Goal: Task Accomplishment & Management: Manage account settings

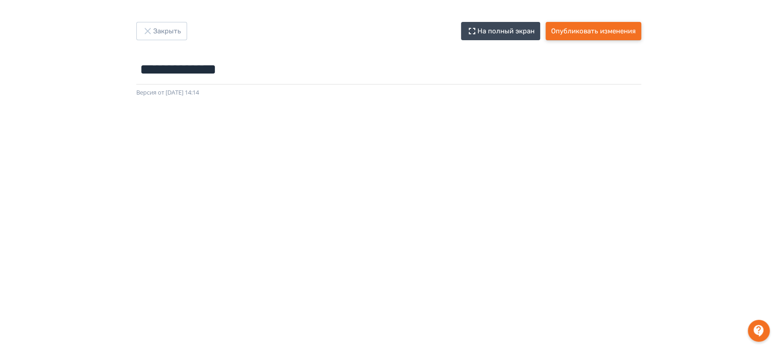
click at [578, 32] on button "Опубликовать изменения" at bounding box center [594, 31] width 96 height 18
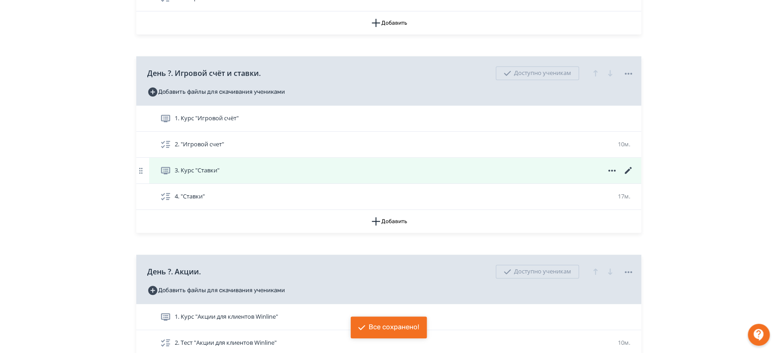
scroll to position [305, 0]
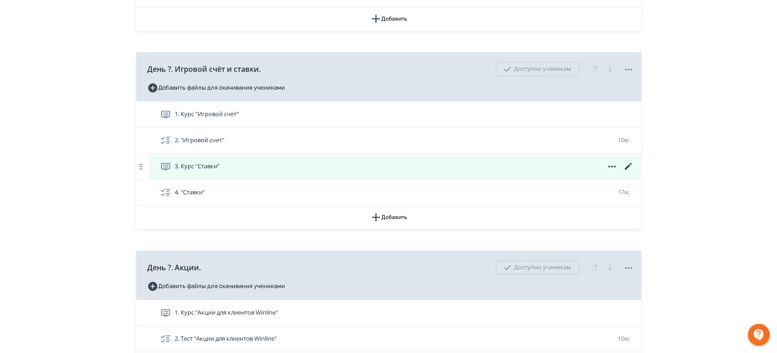
click at [227, 162] on div "3. Курс "Ставки"" at bounding box center [397, 166] width 474 height 11
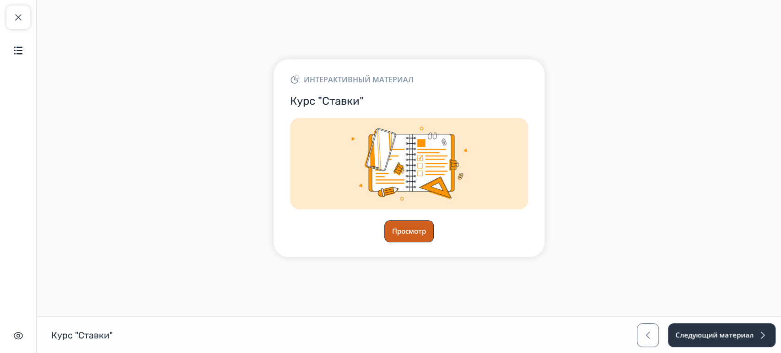
click at [414, 229] on button "Просмотр" at bounding box center [408, 231] width 49 height 22
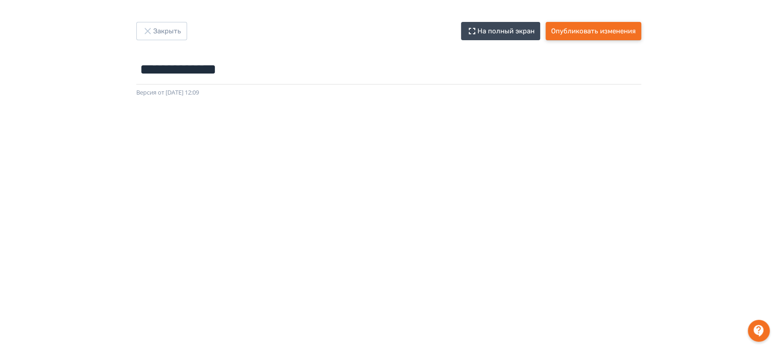
click at [584, 29] on button "Опубликовать изменения" at bounding box center [594, 31] width 96 height 18
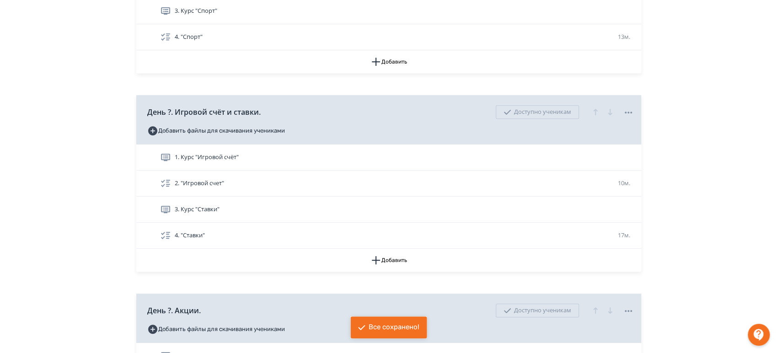
scroll to position [305, 0]
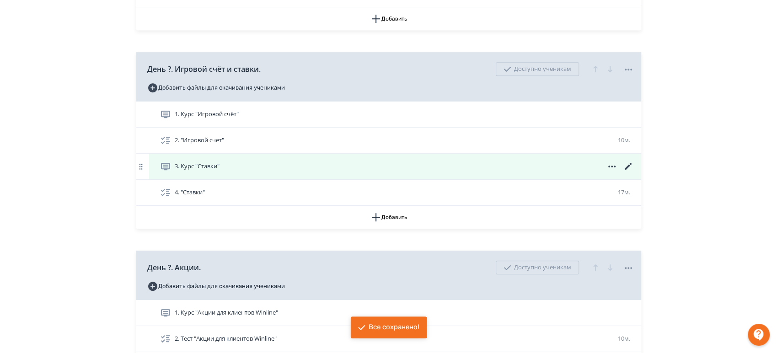
click at [462, 172] on div "3. Курс "Ставки"" at bounding box center [395, 167] width 492 height 26
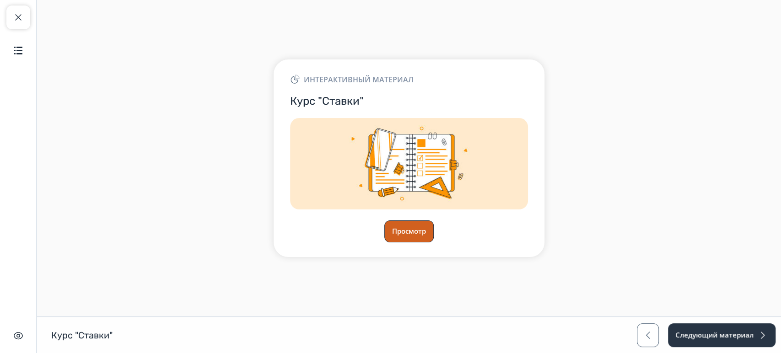
click at [409, 237] on button "Просмотр" at bounding box center [408, 231] width 49 height 22
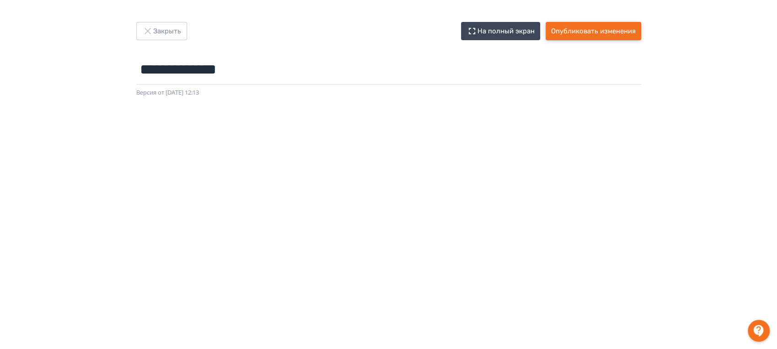
click at [589, 29] on button "Опубликовать изменения" at bounding box center [594, 31] width 96 height 18
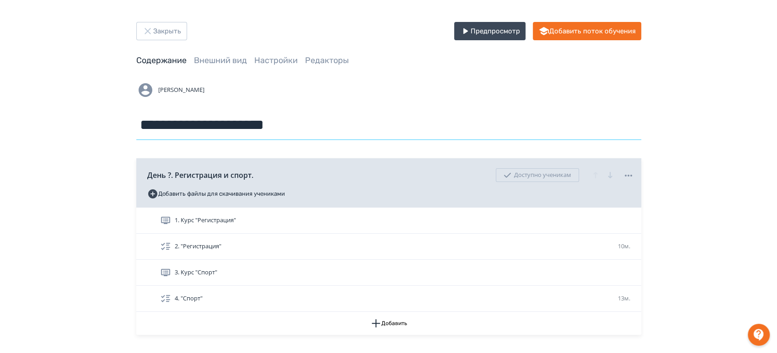
click at [340, 125] on input "**********" at bounding box center [388, 125] width 505 height 30
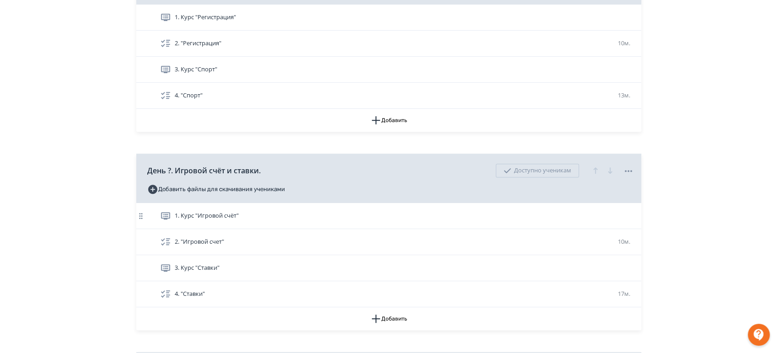
scroll to position [254, 0]
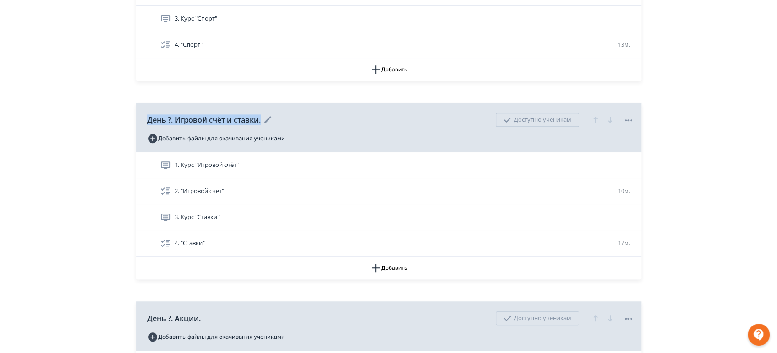
drag, startPoint x: 144, startPoint y: 120, endPoint x: 265, endPoint y: 124, distance: 121.7
click at [265, 124] on div "День ?. Игровой счёт и ставки. Доступно ученикам Добавить файлы для скачивания …" at bounding box center [388, 127] width 505 height 49
copy div "День ?. Игровой счёт и ставки."
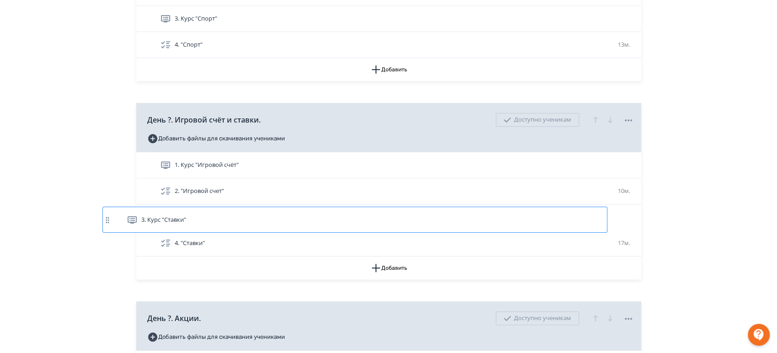
drag, startPoint x: 250, startPoint y: 215, endPoint x: 216, endPoint y: 216, distance: 34.3
click at [216, 216] on div "1. Курс "Игровой счёт" 2. "Игровой счет" 10м. 3. Курс "Ставки" 4. "Ставки" 17м." at bounding box center [388, 204] width 505 height 104
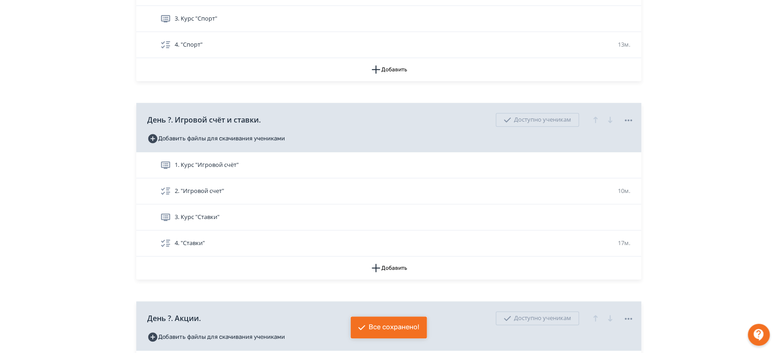
click at [687, 156] on div "**********" at bounding box center [388, 197] width 777 height 903
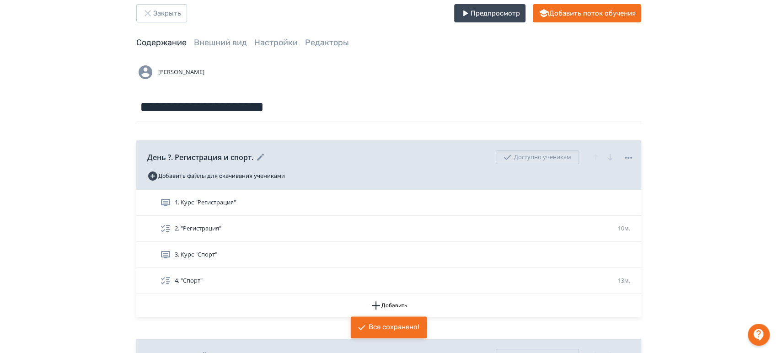
scroll to position [0, 0]
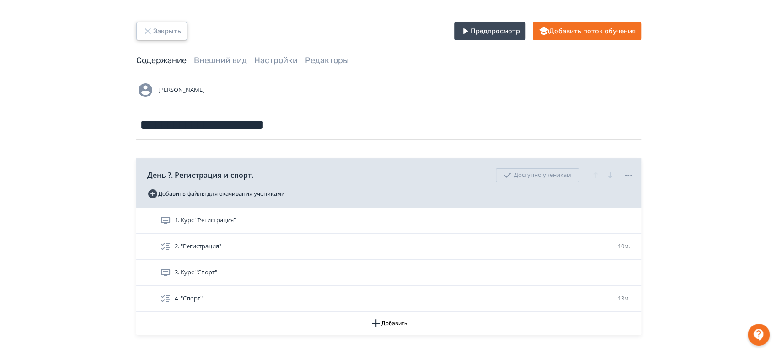
click at [155, 34] on button "Закрыть" at bounding box center [161, 31] width 51 height 18
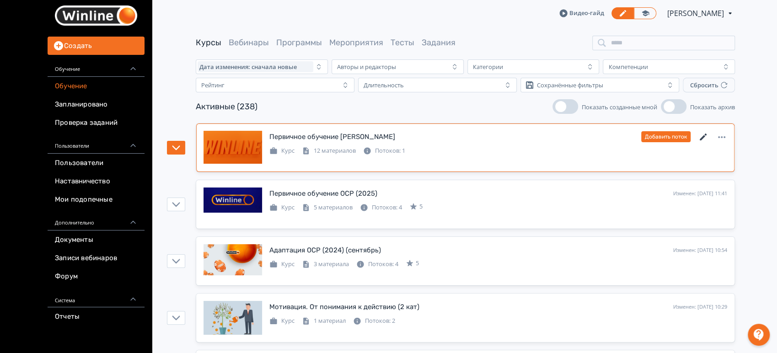
drag, startPoint x: 704, startPoint y: 137, endPoint x: 670, endPoint y: 142, distance: 34.6
click at [704, 137] on icon at bounding box center [703, 137] width 11 height 11
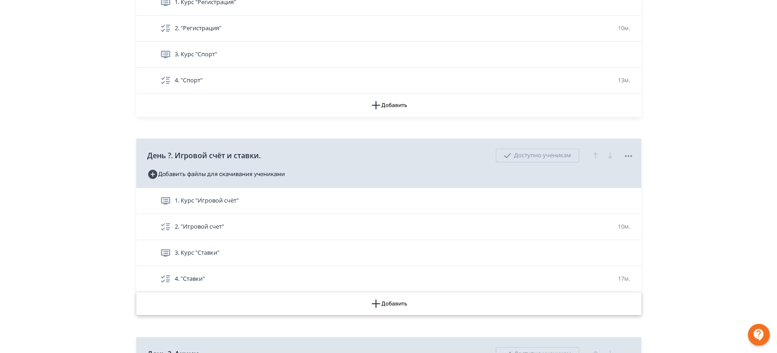
scroll to position [305, 0]
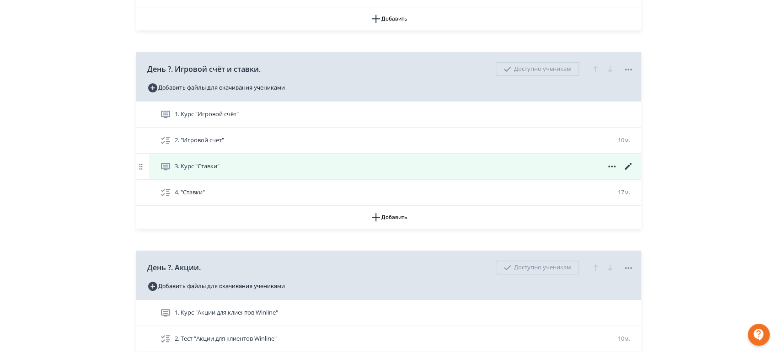
click at [627, 165] on icon at bounding box center [628, 166] width 11 height 11
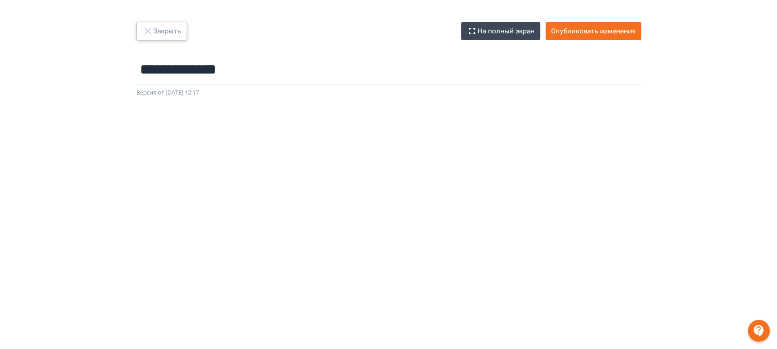
click at [151, 31] on icon "button" at bounding box center [147, 31] width 11 height 11
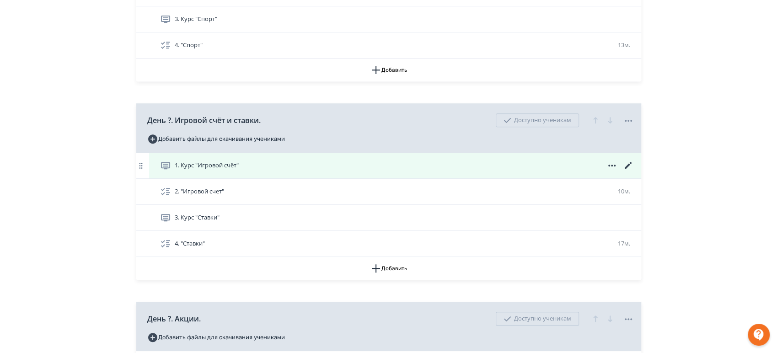
scroll to position [254, 0]
click at [627, 166] on icon at bounding box center [627, 164] width 7 height 7
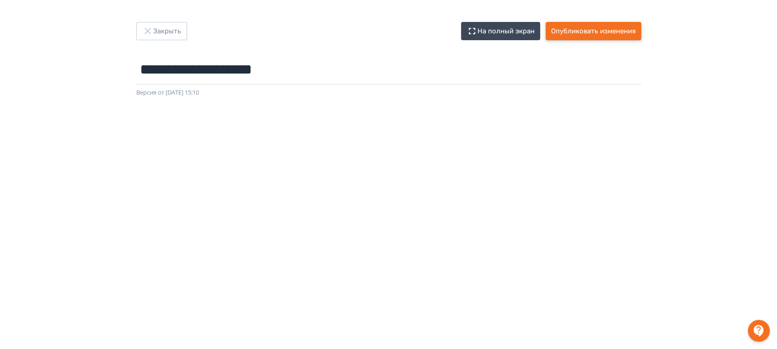
click at [592, 35] on button "Опубликовать изменения" at bounding box center [594, 31] width 96 height 18
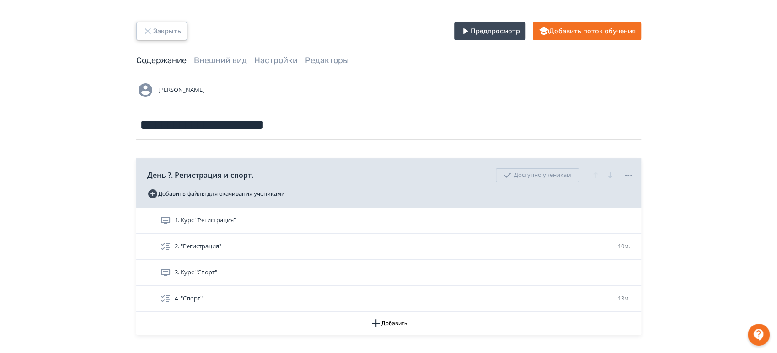
click at [162, 31] on button "Закрыть" at bounding box center [161, 31] width 51 height 18
